Goal: Task Accomplishment & Management: Complete application form

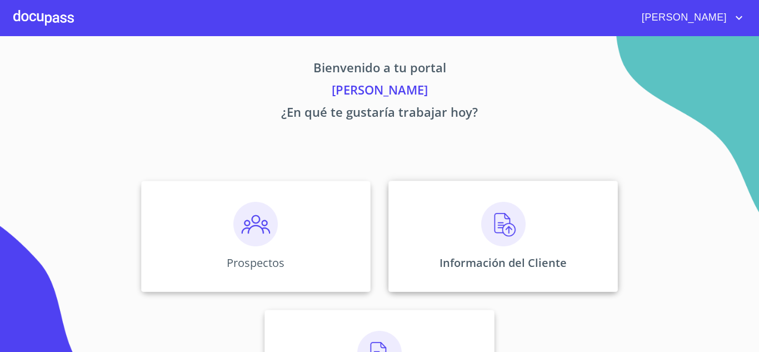
click at [496, 241] on img at bounding box center [503, 224] width 44 height 44
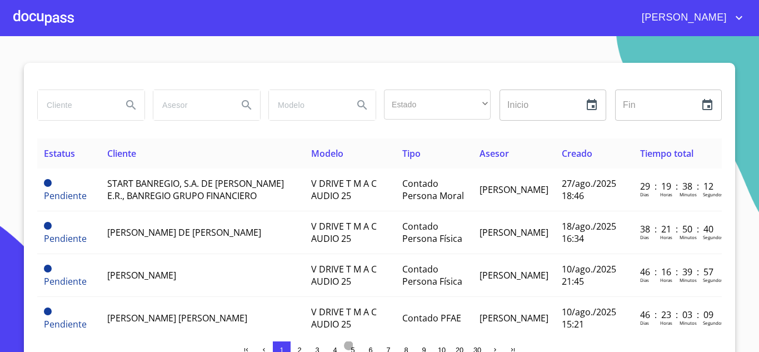
click at [352, 346] on span "5" at bounding box center [352, 350] width 9 height 9
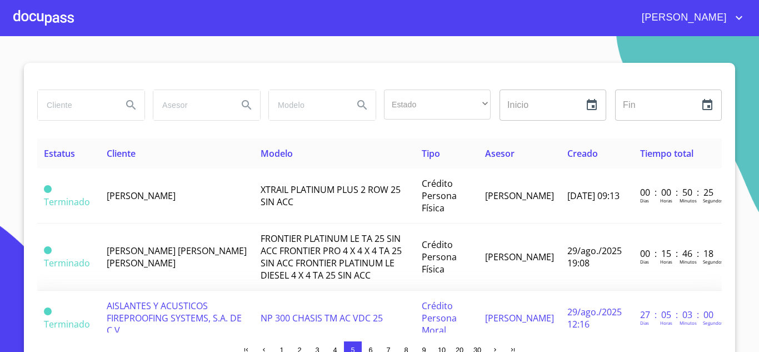
click at [179, 309] on span "AISLANTES Y ACUSTICOS FIREPROOFING SYSTEMS, S.A. DE C.V." at bounding box center [174, 317] width 135 height 37
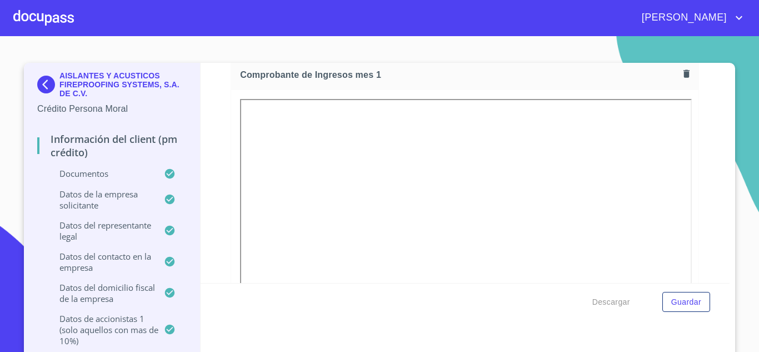
scroll to position [1148, 0]
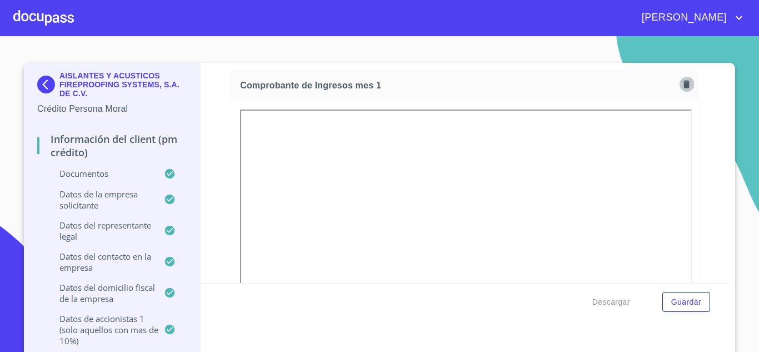
click at [683, 84] on icon "button" at bounding box center [686, 84] width 6 height 8
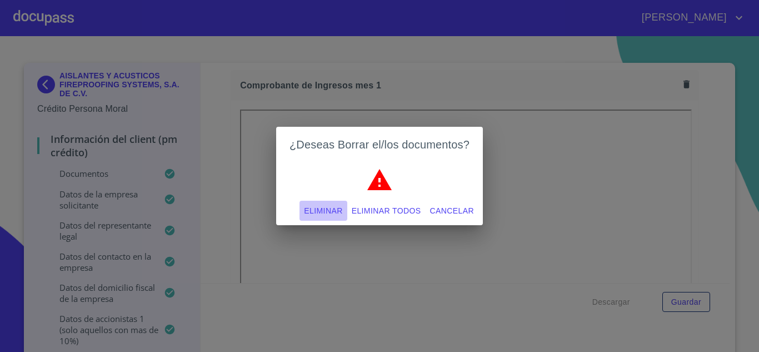
click at [324, 213] on span "Eliminar" at bounding box center [323, 211] width 38 height 14
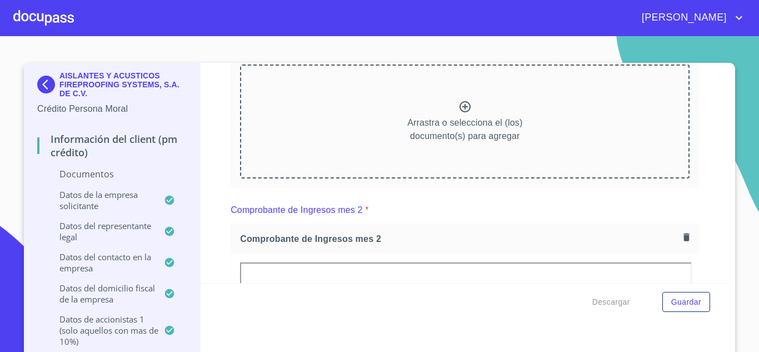
scroll to position [1126, 0]
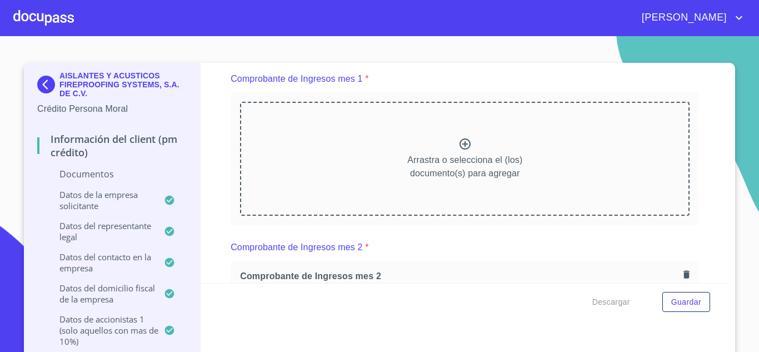
click at [456, 167] on p "Arrastra o selecciona el (los) documento(s) para agregar" at bounding box center [464, 166] width 115 height 27
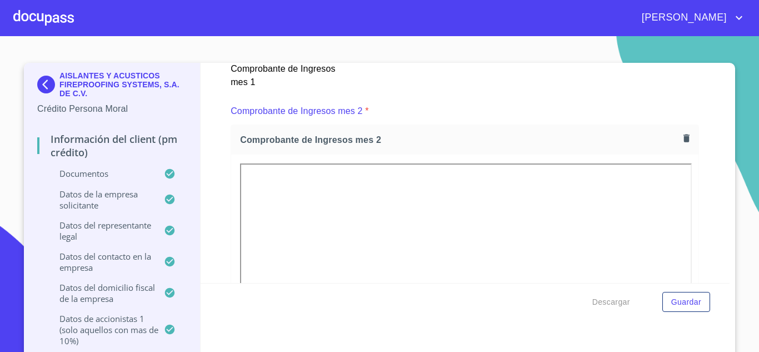
scroll to position [1577, 0]
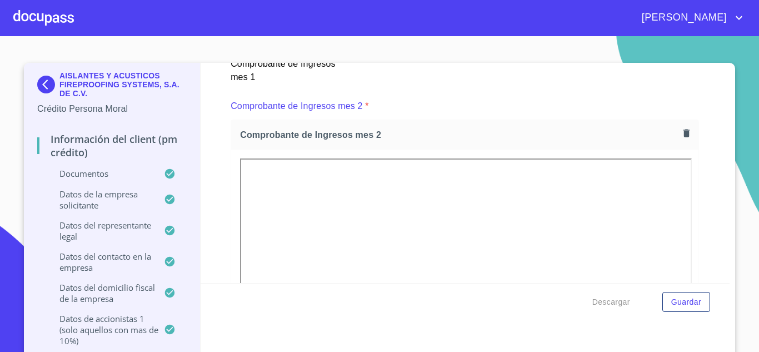
click at [681, 132] on icon "button" at bounding box center [686, 133] width 11 height 11
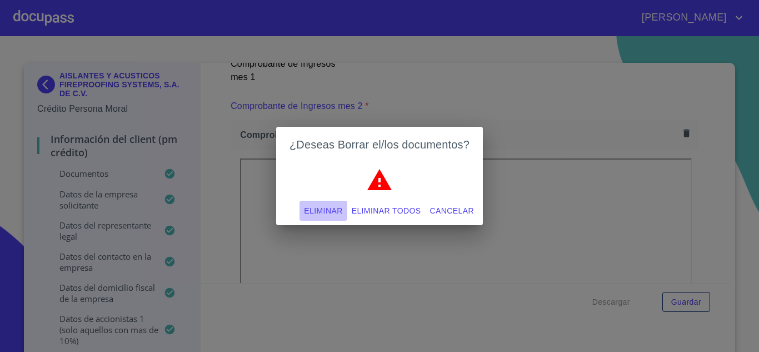
click at [327, 211] on span "Eliminar" at bounding box center [323, 211] width 38 height 14
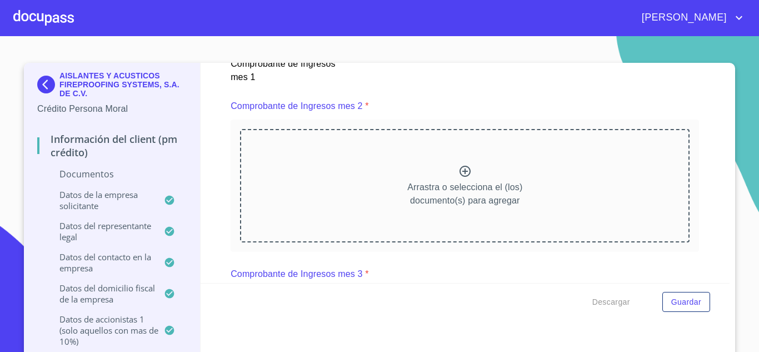
scroll to position [1548, 0]
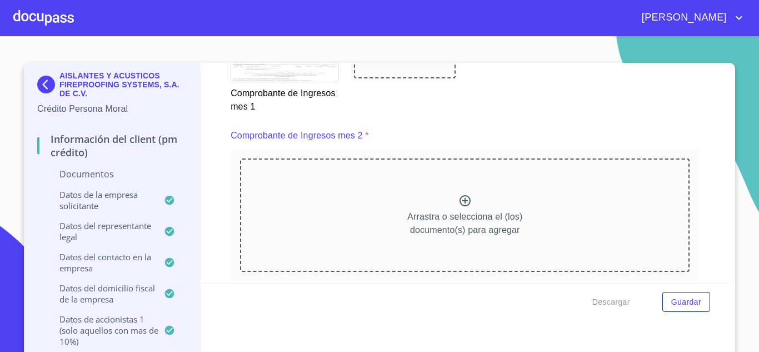
click at [461, 210] on p "Arrastra o selecciona el (los) documento(s) para agregar" at bounding box center [464, 223] width 115 height 27
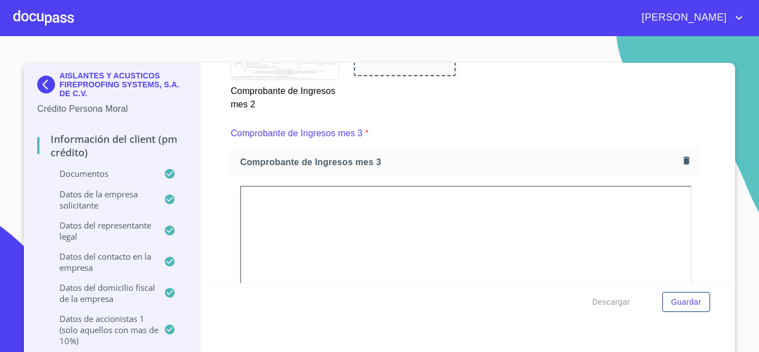
scroll to position [2088, 0]
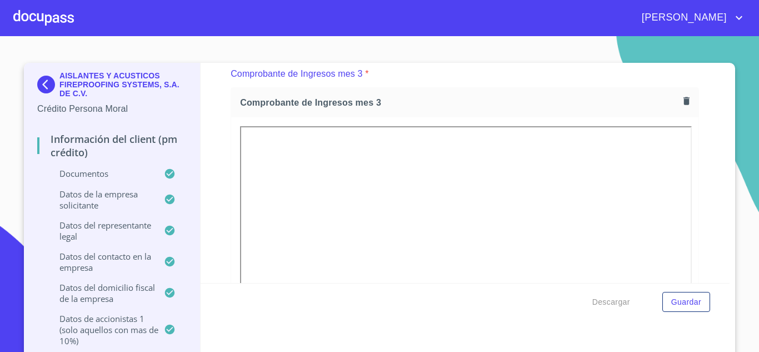
click at [683, 101] on icon "button" at bounding box center [686, 101] width 6 height 8
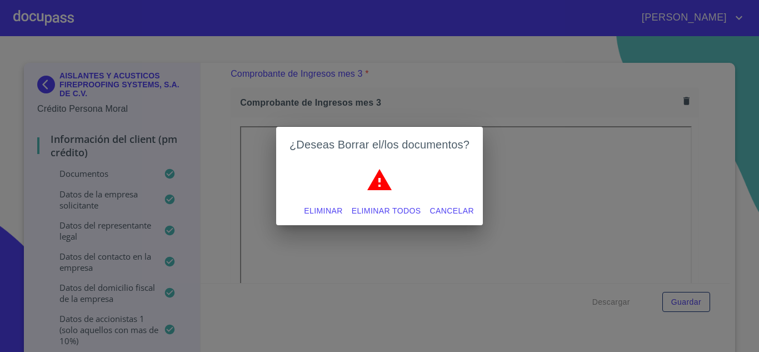
click at [325, 209] on span "Eliminar" at bounding box center [323, 211] width 38 height 14
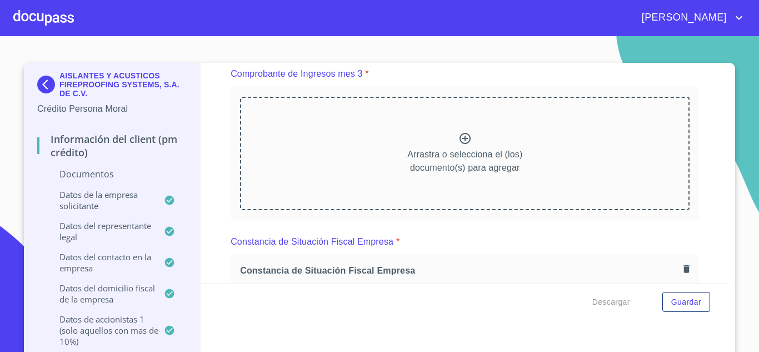
click at [459, 139] on icon at bounding box center [464, 138] width 11 height 11
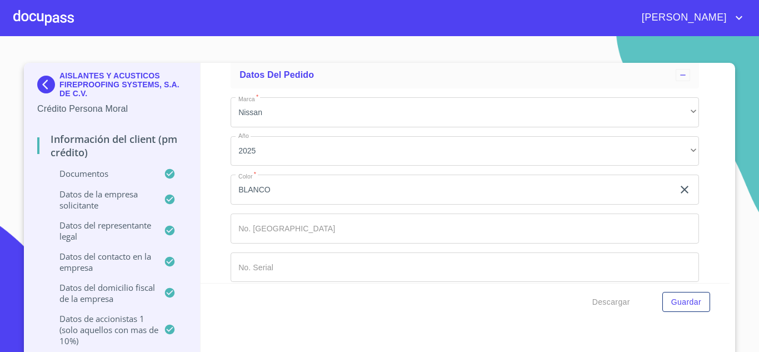
scroll to position [12804, 0]
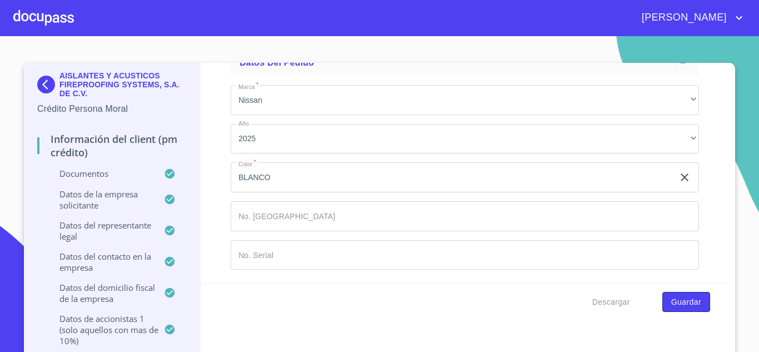
click at [680, 301] on span "Guardar" at bounding box center [686, 302] width 30 height 14
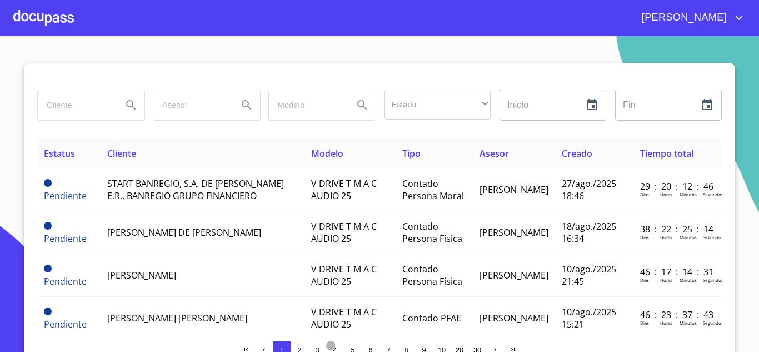
click at [333, 349] on span "4" at bounding box center [335, 350] width 4 height 8
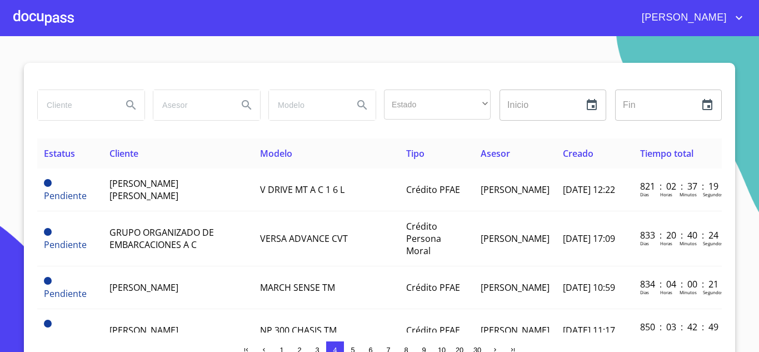
click at [351, 348] on span "5" at bounding box center [353, 350] width 4 height 8
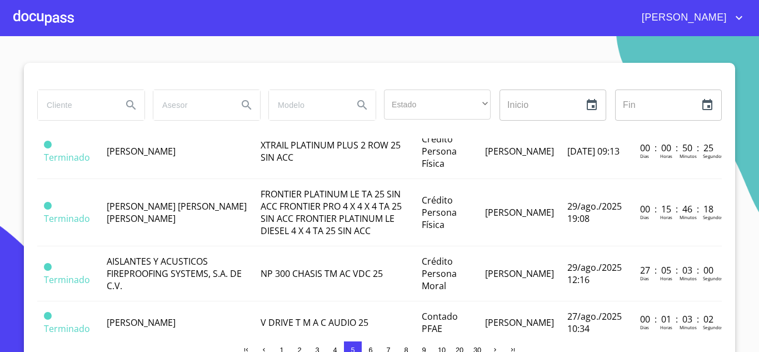
scroll to position [67, 0]
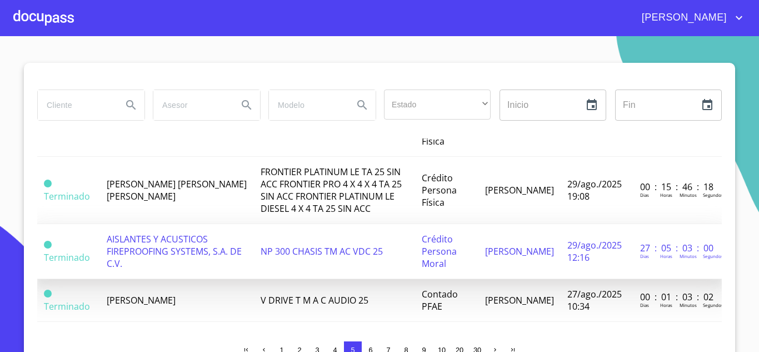
click at [215, 246] on span "AISLANTES Y ACUSTICOS FIREPROOFING SYSTEMS, S.A. DE C.V." at bounding box center [174, 251] width 135 height 37
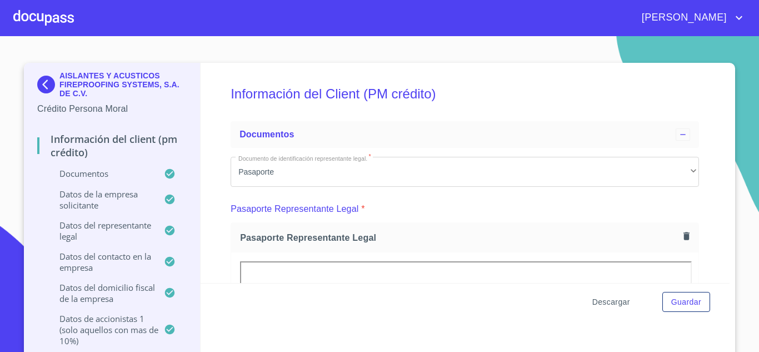
click at [616, 303] on span "Descargar" at bounding box center [611, 302] width 38 height 14
